Goal: Find specific page/section: Find specific page/section

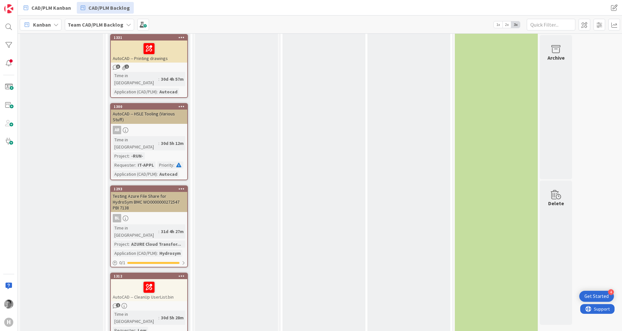
scroll to position [428, 0]
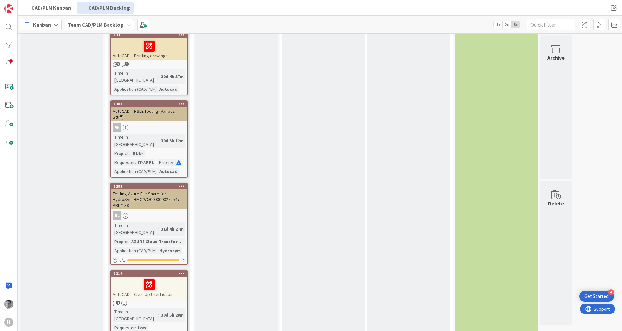
click at [161, 300] on div "1" at bounding box center [149, 303] width 76 height 6
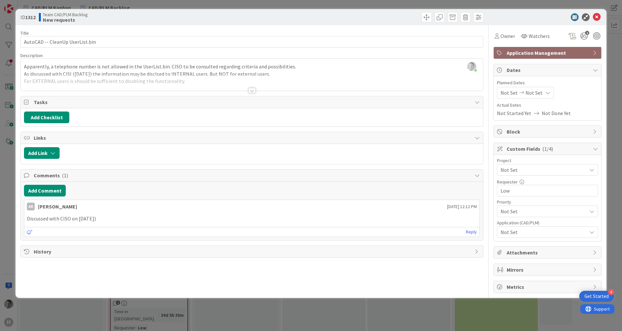
click at [253, 88] on div at bounding box center [251, 90] width 7 height 5
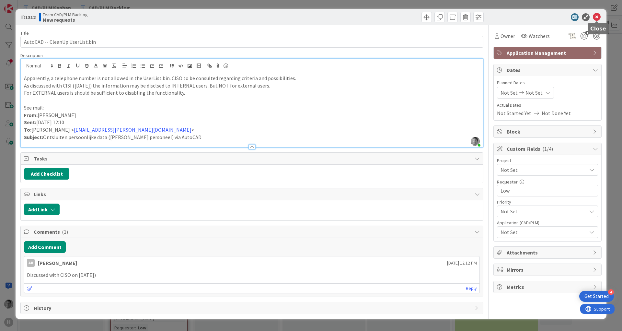
click at [599, 15] on icon at bounding box center [597, 17] width 8 height 8
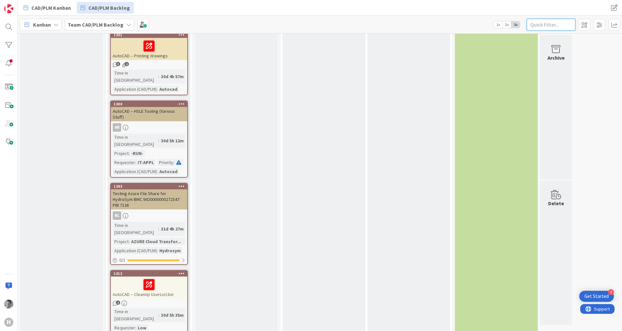
click at [536, 22] on input "text" at bounding box center [551, 25] width 49 height 12
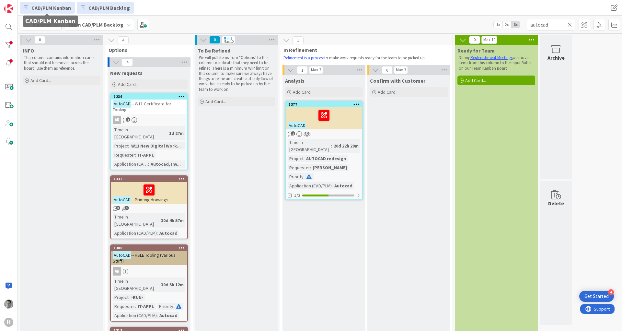
click at [50, 7] on span "CAD/PLM Kanban" at bounding box center [51, 8] width 40 height 8
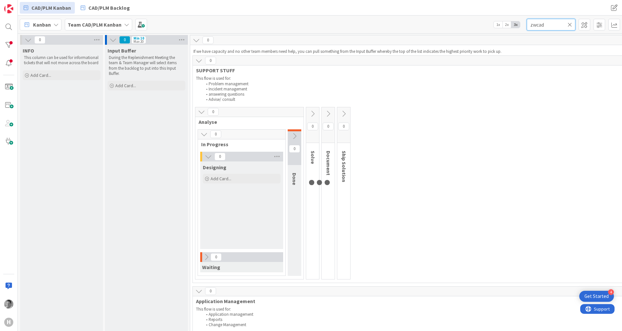
drag, startPoint x: 550, startPoint y: 23, endPoint x: 496, endPoint y: 38, distance: 56.0
click at [527, 30] on input "zwcad" at bounding box center [551, 25] width 49 height 12
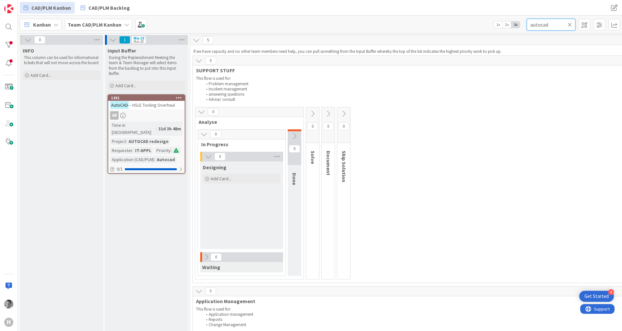
type input "autocad"
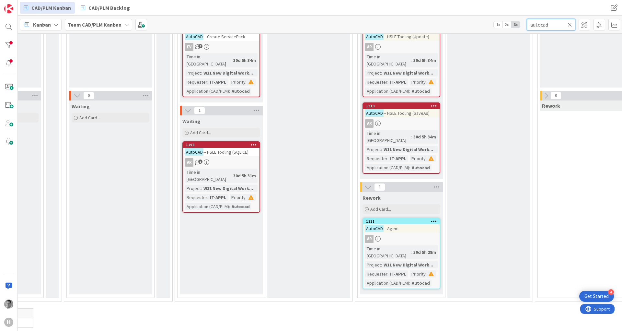
scroll to position [389, 242]
